Goal: Information Seeking & Learning: Learn about a topic

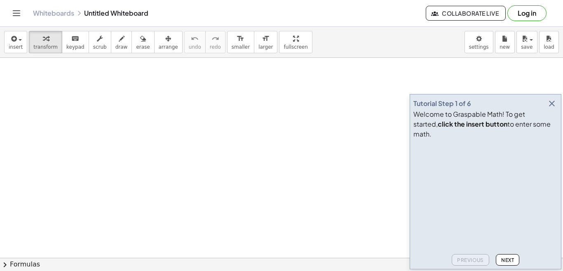
click at [515, 260] on button "Next" at bounding box center [506, 260] width 23 height 12
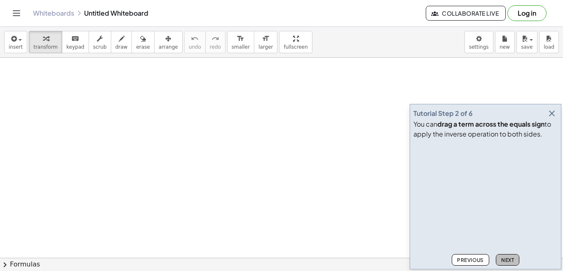
click at [515, 260] on button "Next" at bounding box center [506, 260] width 23 height 12
click at [507, 257] on span "Next" at bounding box center [507, 260] width 13 height 6
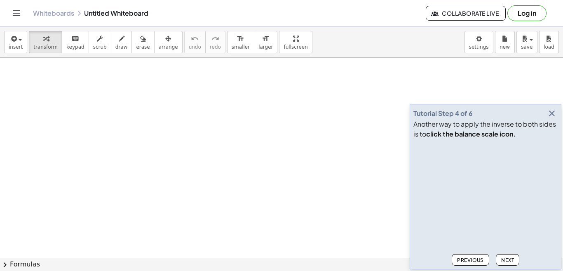
click at [507, 257] on span "Next" at bounding box center [507, 260] width 13 height 6
click at [507, 260] on span "Next" at bounding box center [507, 260] width 13 height 6
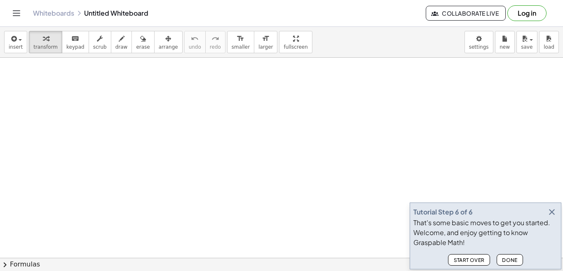
click at [507, 260] on span "Done" at bounding box center [510, 260] width 16 height 6
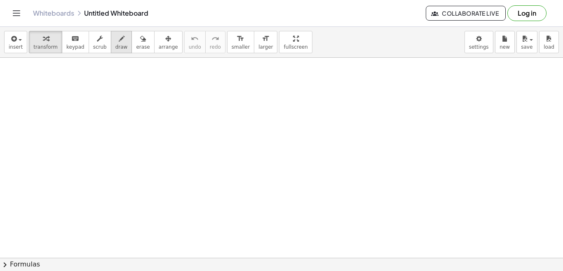
click at [115, 46] on span "draw" at bounding box center [121, 47] width 12 height 6
drag, startPoint x: 63, startPoint y: 108, endPoint x: 107, endPoint y: 124, distance: 46.9
drag, startPoint x: 114, startPoint y: 97, endPoint x: 103, endPoint y: 119, distance: 25.1
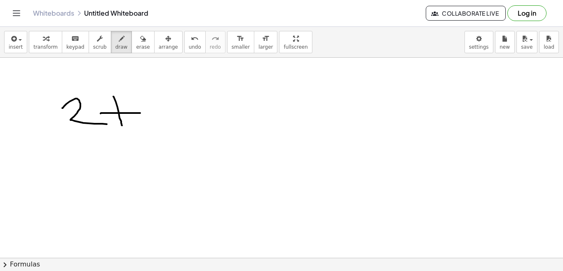
drag, startPoint x: 101, startPoint y: 113, endPoint x: 140, endPoint y: 113, distance: 39.5
drag, startPoint x: 144, startPoint y: 96, endPoint x: 157, endPoint y: 134, distance: 40.4
drag, startPoint x: 191, startPoint y: 109, endPoint x: 221, endPoint y: 110, distance: 30.5
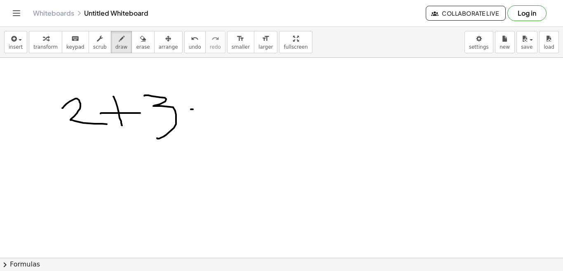
drag, startPoint x: 197, startPoint y: 118, endPoint x: 219, endPoint y: 119, distance: 21.5
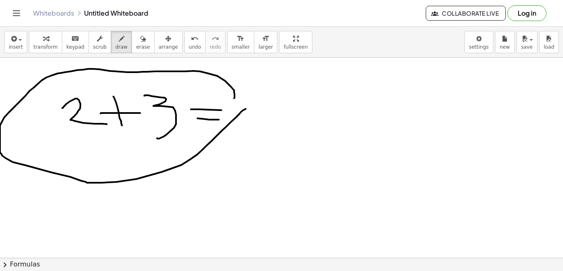
drag, startPoint x: 231, startPoint y: 86, endPoint x: 239, endPoint y: 92, distance: 10.4
drag, startPoint x: 49, startPoint y: 145, endPoint x: 164, endPoint y: 135, distance: 115.4
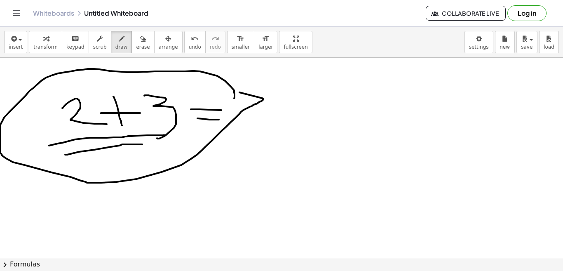
drag, startPoint x: 65, startPoint y: 154, endPoint x: 145, endPoint y: 153, distance: 79.5
drag, startPoint x: 108, startPoint y: 212, endPoint x: 121, endPoint y: 228, distance: 20.2
drag, startPoint x: 131, startPoint y: 201, endPoint x: 134, endPoint y: 226, distance: 24.9
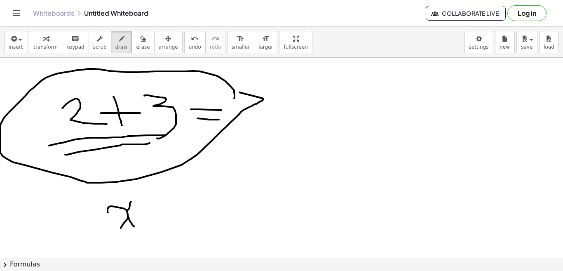
drag, startPoint x: 123, startPoint y: 192, endPoint x: 141, endPoint y: 200, distance: 19.5
drag, startPoint x: 150, startPoint y: 207, endPoint x: 152, endPoint y: 225, distance: 18.2
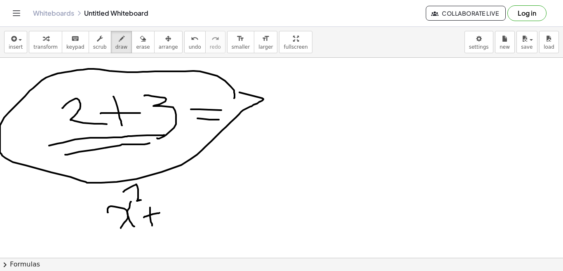
drag, startPoint x: 144, startPoint y: 217, endPoint x: 159, endPoint y: 213, distance: 16.3
click at [68, 45] on span "keypad" at bounding box center [75, 47] width 18 height 6
drag, startPoint x: 238, startPoint y: 169, endPoint x: 281, endPoint y: 177, distance: 44.0
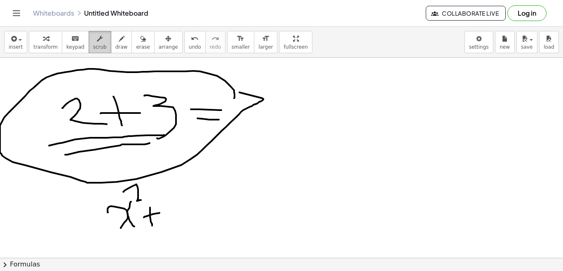
click at [93, 42] on div "button" at bounding box center [100, 38] width 14 height 10
click at [37, 47] on span "transform" at bounding box center [45, 47] width 24 height 6
click at [18, 50] on span "insert" at bounding box center [16, 47] width 14 height 6
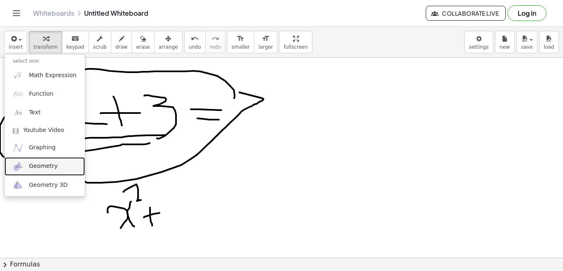
click at [42, 167] on span "Geometry" at bounding box center [43, 166] width 29 height 8
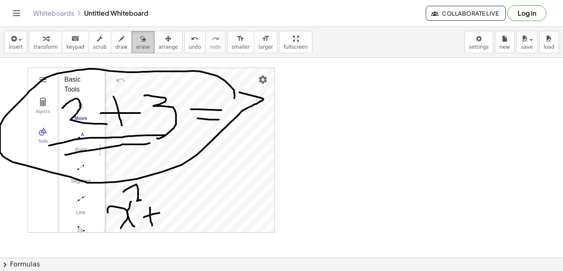
click at [136, 46] on span "erase" at bounding box center [143, 47] width 14 height 6
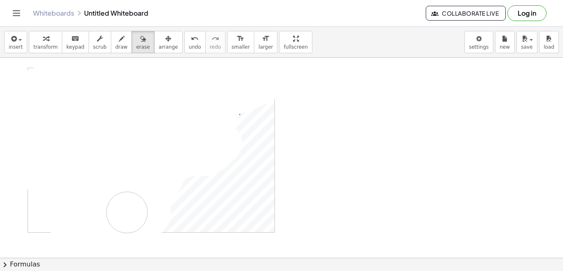
drag, startPoint x: 23, startPoint y: 95, endPoint x: 137, endPoint y: 201, distance: 155.1
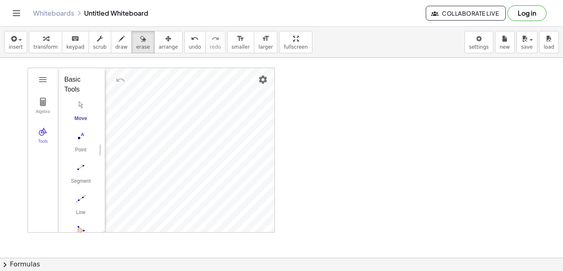
drag, startPoint x: 142, startPoint y: 137, endPoint x: 178, endPoint y: 175, distance: 52.2
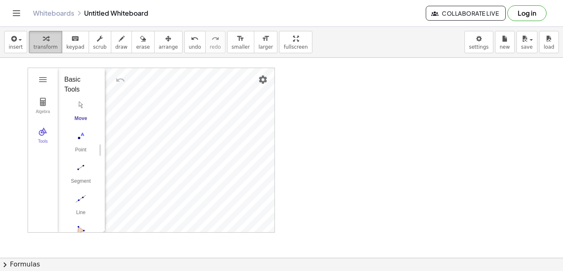
click at [44, 42] on icon "button" at bounding box center [46, 39] width 6 height 10
drag, startPoint x: 96, startPoint y: 167, endPoint x: 101, endPoint y: 209, distance: 41.9
click at [101, 209] on div "Algebra Tools GeoGebra Geometry Basic Tools Move Point Segment Line Polygon Cir…" at bounding box center [151, 150] width 246 height 164
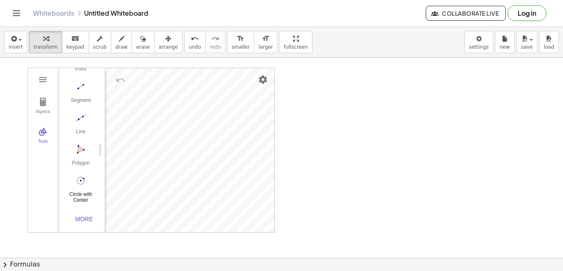
click at [78, 192] on div "Circle with Center through Point" at bounding box center [80, 197] width 33 height 12
click at [119, 79] on img "Undo" at bounding box center [120, 80] width 10 height 10
click at [84, 219] on img "Move. Drag or select object" at bounding box center [84, 217] width 20 height 20
click at [79, 116] on img "Line. Select two points or positions" at bounding box center [80, 117] width 33 height 13
click at [118, 80] on img "Undo" at bounding box center [120, 80] width 10 height 10
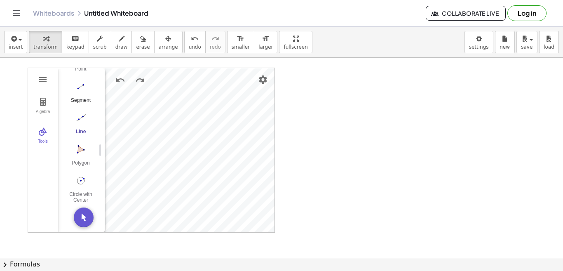
click at [79, 86] on img "Segment. Select two points or positions" at bounding box center [80, 86] width 33 height 13
click at [81, 86] on img "Segment. Select two points or positions" at bounding box center [80, 86] width 33 height 13
click at [80, 97] on div "Segment" at bounding box center [80, 103] width 33 height 12
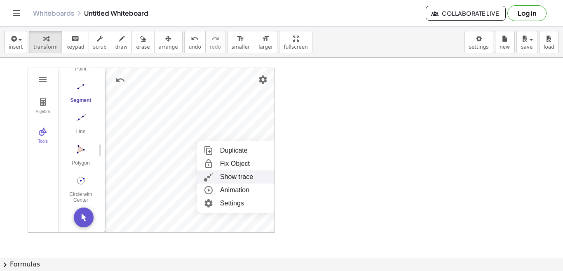
click at [207, 175] on img "Geometry" at bounding box center [208, 176] width 15 height 13
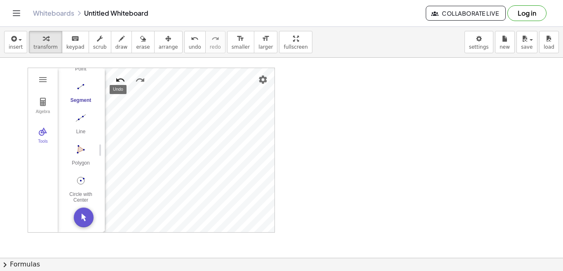
click at [121, 78] on img "Undo" at bounding box center [120, 80] width 10 height 10
click at [119, 79] on img "Undo" at bounding box center [120, 80] width 10 height 10
click at [118, 79] on img "Undo" at bounding box center [120, 80] width 10 height 10
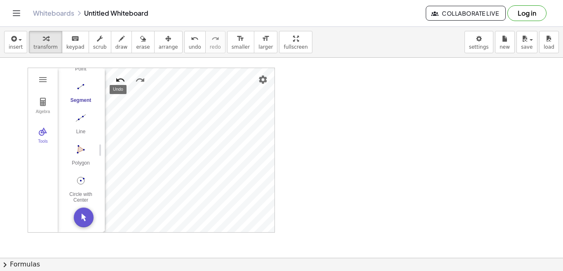
click at [118, 78] on img "Undo" at bounding box center [120, 80] width 10 height 10
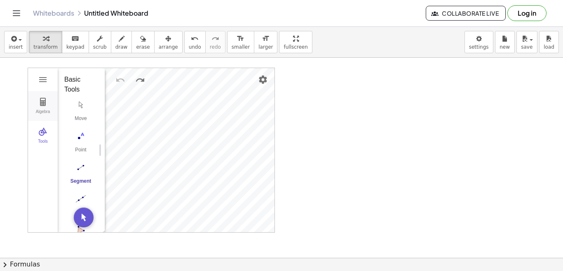
click at [44, 101] on img "Geometry" at bounding box center [43, 102] width 10 height 10
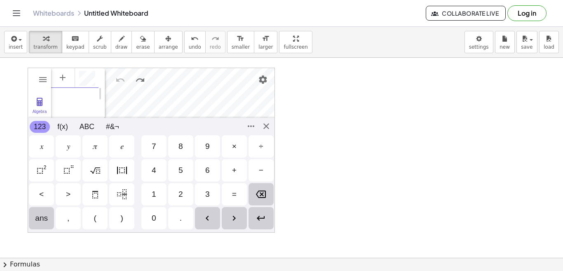
scroll to position [5, 0]
click at [154, 169] on div "4" at bounding box center [154, 170] width 5 height 10
click at [42, 148] on div "𝑥" at bounding box center [41, 146] width 3 height 10
click at [229, 165] on div "+" at bounding box center [234, 170] width 25 height 22
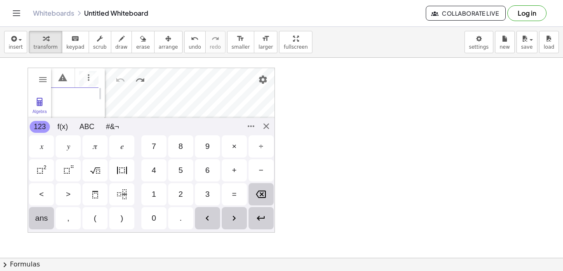
click at [181, 170] on div "5" at bounding box center [180, 170] width 5 height 10
click at [40, 149] on div "𝑥" at bounding box center [41, 146] width 3 height 10
click at [271, 129] on div "Algebra Tools GeoGebra Geometry Basic Tools Move Point Segment Line Polygon Cir…" at bounding box center [151, 150] width 247 height 165
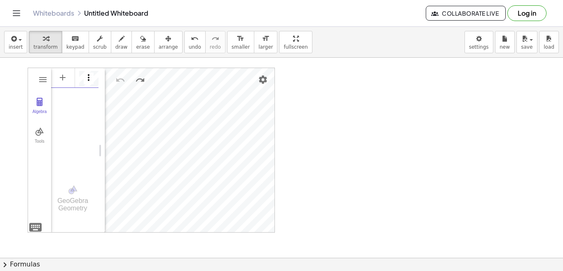
click at [84, 79] on img "Options" at bounding box center [89, 77] width 10 height 10
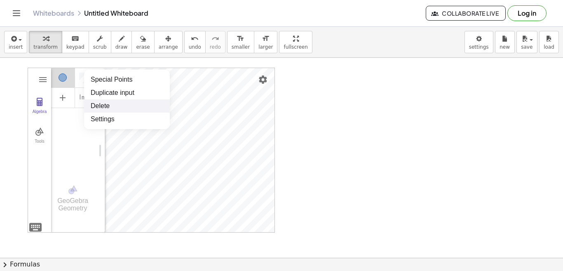
click at [97, 106] on li "Delete" at bounding box center [127, 105] width 86 height 13
click at [39, 137] on button "Tools" at bounding box center [39, 136] width 23 height 30
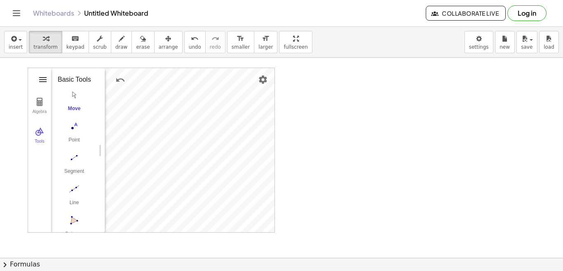
click at [42, 79] on img "Geometry" at bounding box center [43, 80] width 10 height 10
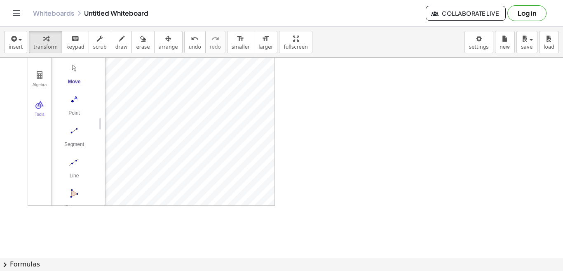
scroll to position [41, 0]
drag, startPoint x: 96, startPoint y: 137, endPoint x: 97, endPoint y: 173, distance: 35.4
click at [97, 173] on div "Basic Tools Move Point Segment Line Polygon Circle with Center through Point Mo…" at bounding box center [74, 109] width 47 height 165
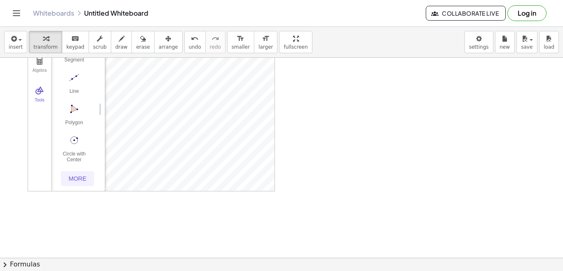
click at [78, 177] on div "More" at bounding box center [77, 178] width 26 height 7
click at [74, 126] on div "Perpendicular Line" at bounding box center [74, 121] width 33 height 12
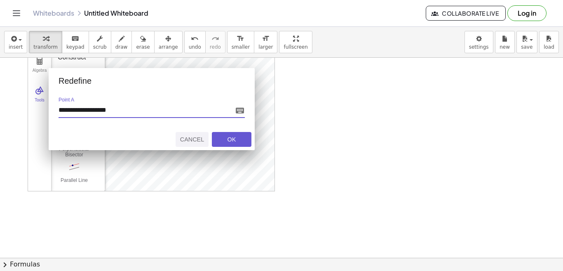
click at [225, 138] on div "OK" at bounding box center [231, 139] width 26 height 7
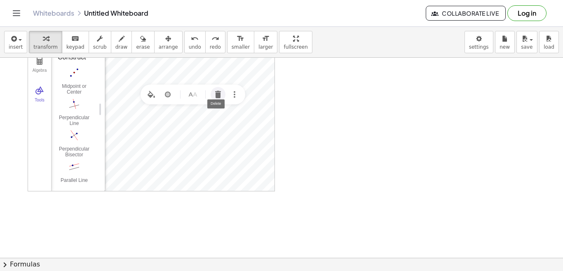
click at [218, 97] on img "Delete" at bounding box center [218, 94] width 10 height 10
click at [72, 95] on div "Midpoint or Center" at bounding box center [74, 89] width 33 height 12
click at [83, 175] on img "Move. Drag or select object" at bounding box center [84, 177] width 20 height 20
click at [145, 70] on img "Set color" at bounding box center [143, 70] width 10 height 10
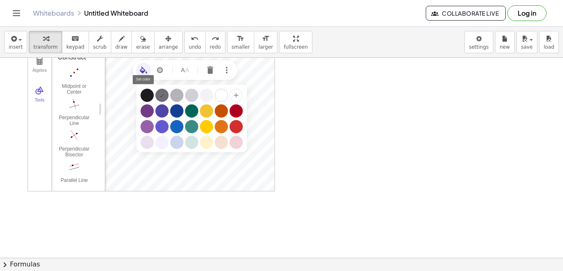
click at [175, 110] on div "Geometry" at bounding box center [176, 110] width 13 height 13
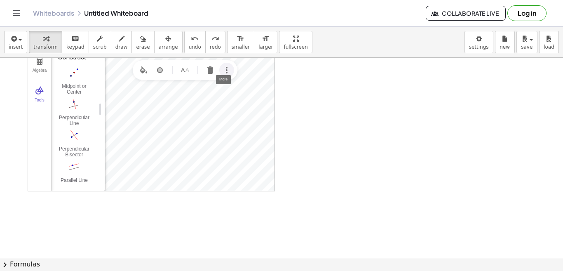
click at [225, 74] on img "More" at bounding box center [227, 70] width 10 height 10
click at [234, 122] on div "Show trace" at bounding box center [236, 122] width 33 height 13
click at [229, 72] on img "More" at bounding box center [227, 70] width 10 height 10
click at [234, 124] on div "Show trace" at bounding box center [236, 122] width 33 height 13
click at [74, 79] on img "Midpoint or Center. Select two points, a segment, circle or conic" at bounding box center [74, 72] width 33 height 13
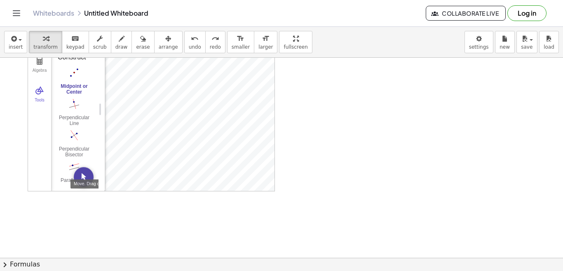
click at [84, 177] on img "Move. Drag or select object" at bounding box center [84, 177] width 20 height 20
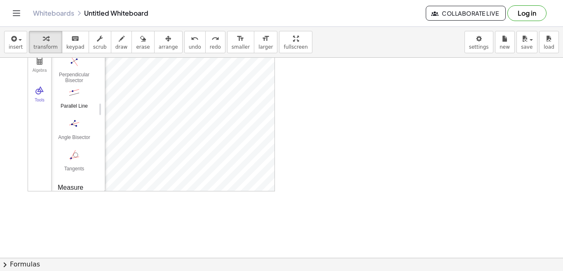
scroll to position [409, 0]
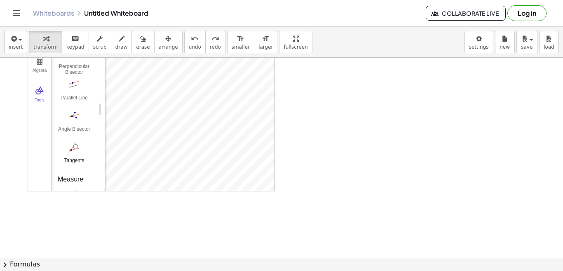
click at [74, 153] on img "Tangents. Select point or line, then circle, conic or function" at bounding box center [74, 146] width 33 height 13
click at [76, 153] on img "Tangents. Select point or line, then circle, conic or function" at bounding box center [74, 146] width 33 height 13
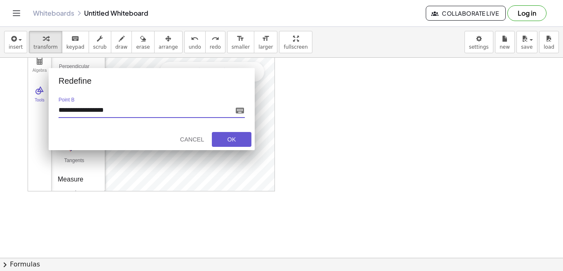
click at [230, 147] on div "Cancel OK" at bounding box center [208, 139] width 92 height 21
click at [226, 139] on div "OK" at bounding box center [231, 139] width 26 height 7
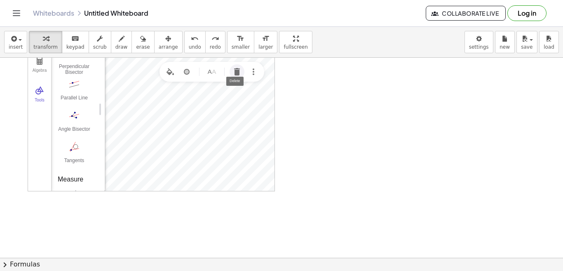
click at [237, 75] on img "Delete" at bounding box center [237, 72] width 10 height 10
click at [17, 45] on span "insert" at bounding box center [16, 47] width 14 height 6
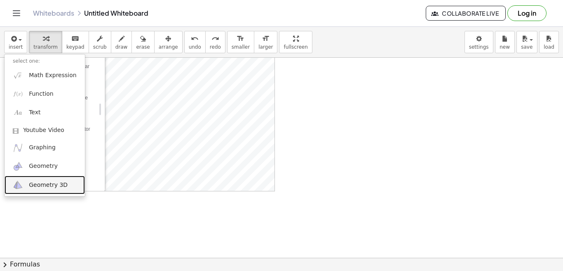
click at [43, 187] on span "Geometry 3D" at bounding box center [48, 185] width 39 height 8
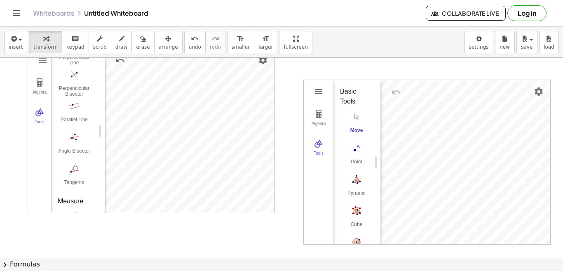
scroll to position [0, 0]
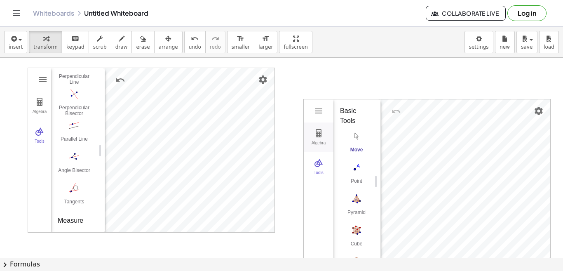
click at [323, 141] on div "Algebra" at bounding box center [318, 146] width 26 height 12
click at [318, 165] on img "3D Calculator" at bounding box center [318, 163] width 10 height 10
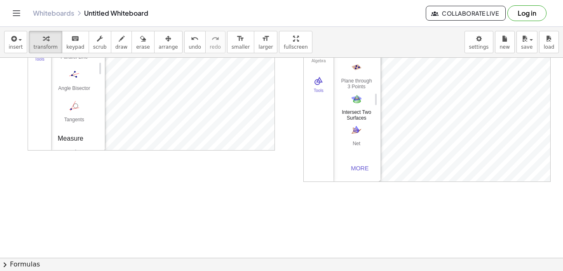
scroll to position [82, 0]
click at [362, 169] on button "More" at bounding box center [359, 167] width 33 height 15
click at [354, 102] on img "Sphere: Center & Radius. Select the sphere's center point, and enter radius" at bounding box center [356, 101] width 33 height 13
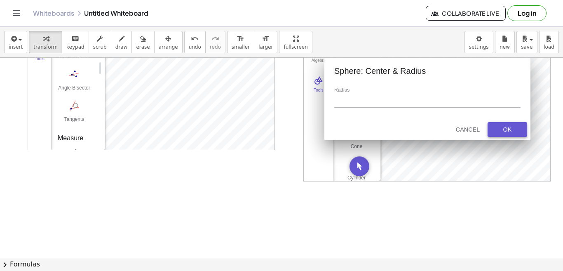
click at [498, 129] on div "OK" at bounding box center [507, 129] width 26 height 7
click at [464, 129] on div "Cancel" at bounding box center [467, 129] width 26 height 7
click at [519, 132] on div "OK" at bounding box center [507, 129] width 26 height 7
click at [465, 131] on div "Cancel" at bounding box center [467, 129] width 26 height 7
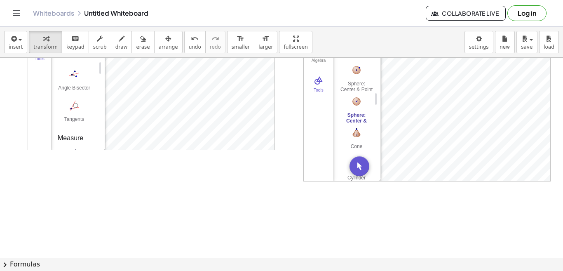
scroll to position [0, 0]
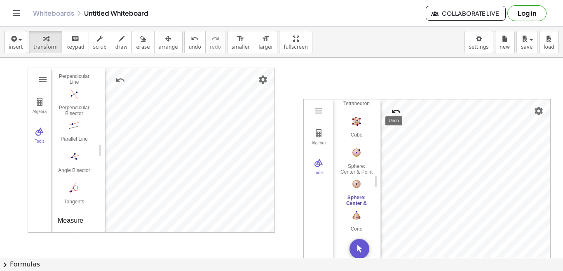
click at [395, 110] on img "Undo" at bounding box center [396, 111] width 10 height 10
click at [397, 112] on img "Undo" at bounding box center [396, 111] width 10 height 10
click at [355, 183] on img "Sphere: Center & Radius. Select the sphere's center point, and enter radius" at bounding box center [356, 183] width 33 height 13
click at [356, 190] on img "Sphere: Center & Radius. Select the sphere's center point, and enter radius" at bounding box center [356, 183] width 33 height 13
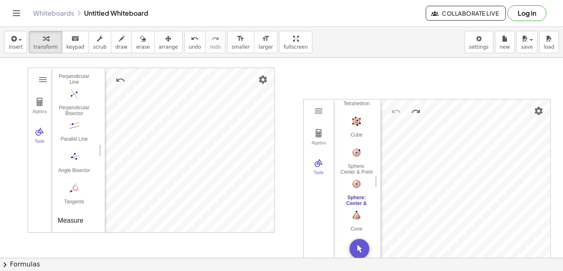
click at [359, 200] on div "Sphere: Center & Radius" at bounding box center [356, 200] width 33 height 12
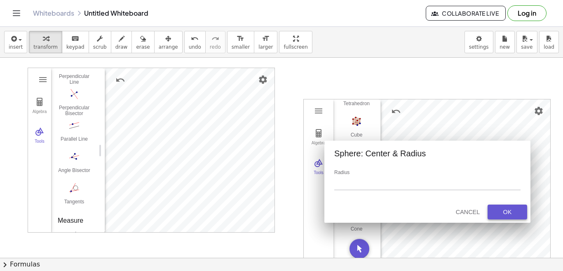
click at [500, 213] on div "OK" at bounding box center [507, 211] width 26 height 7
click at [462, 214] on div "Cancel" at bounding box center [467, 211] width 26 height 7
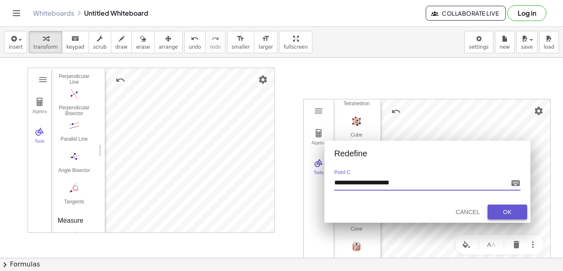
click at [517, 210] on div "OK" at bounding box center [507, 211] width 26 height 7
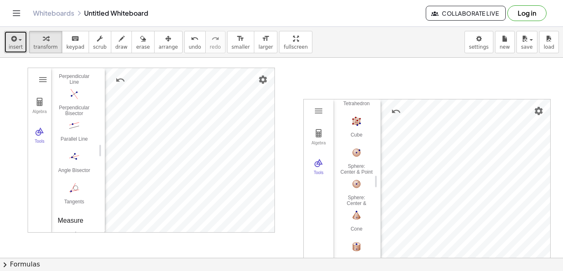
click at [19, 43] on div "button" at bounding box center [16, 38] width 14 height 10
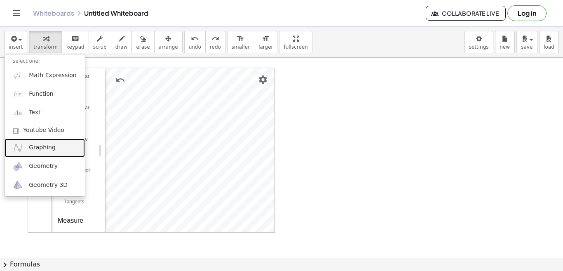
click at [40, 149] on span "Graphing" at bounding box center [42, 147] width 27 height 8
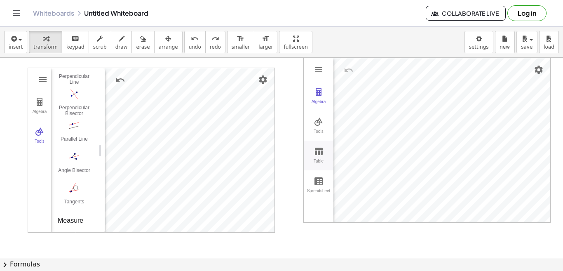
click at [316, 151] on img "Graphing Calculator" at bounding box center [318, 151] width 10 height 10
